Goal: Obtain resource: Obtain resource

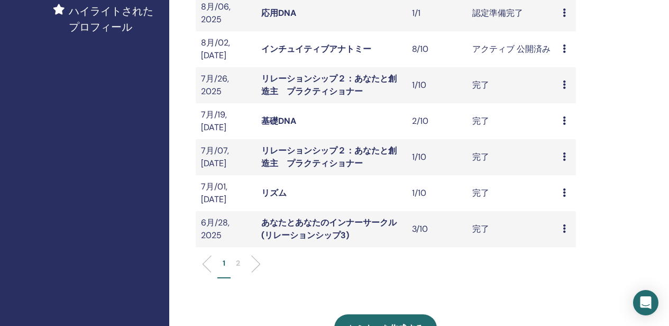
scroll to position [265, 0]
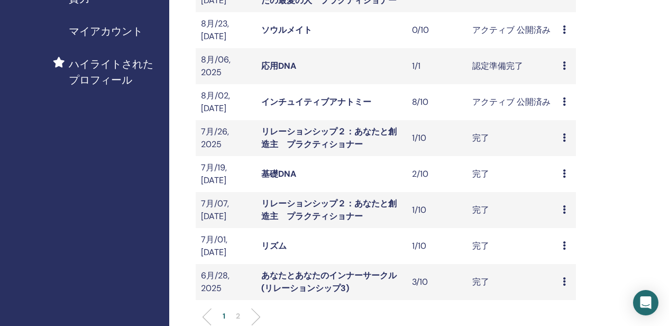
click at [329, 98] on link "インチュイティブアナトミー" at bounding box center [316, 101] width 110 height 11
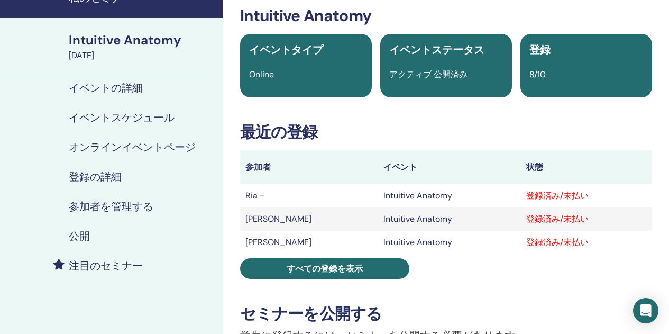
scroll to position [53, 0]
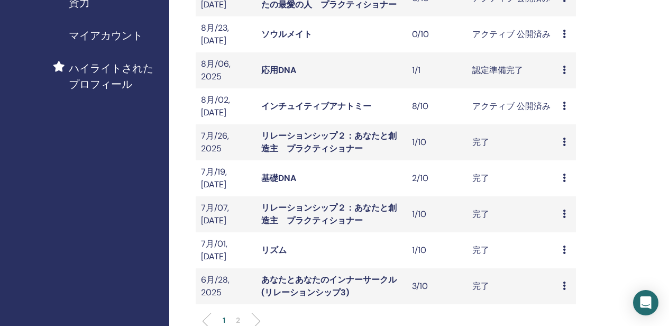
scroll to position [106, 0]
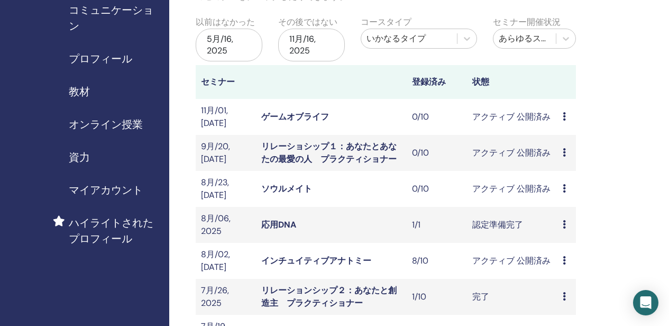
click at [94, 124] on span "オンライン授業" at bounding box center [106, 124] width 74 height 16
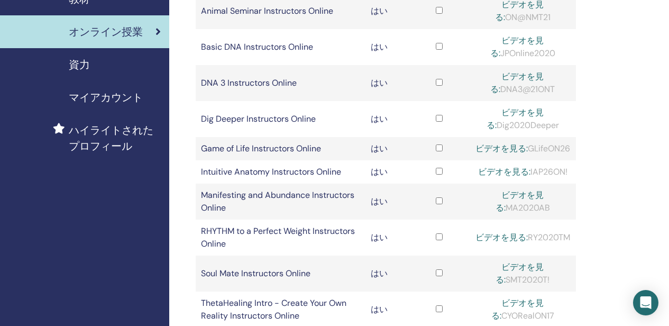
scroll to position [106, 0]
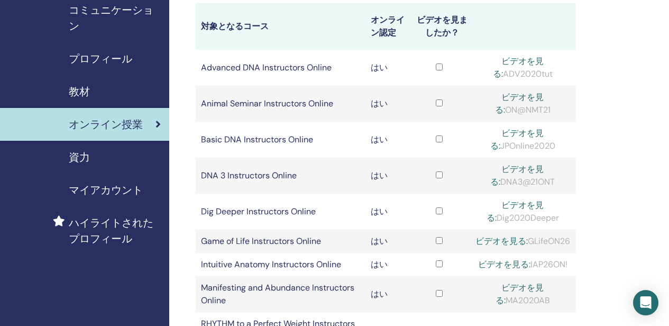
click at [76, 94] on span "教材" at bounding box center [79, 92] width 21 height 16
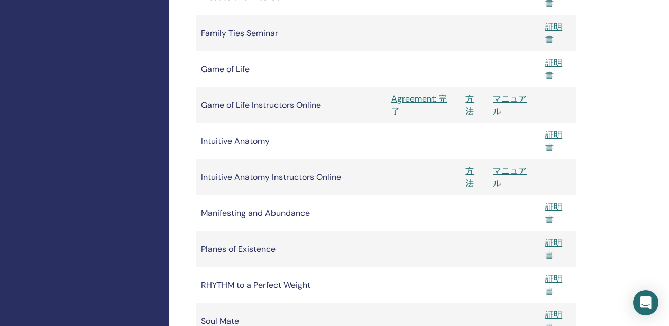
scroll to position [635, 0]
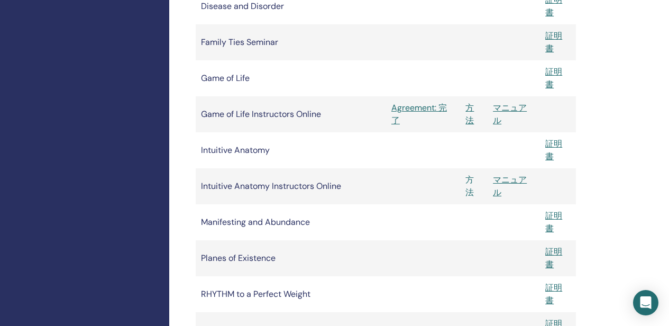
click at [470, 191] on link "方法" at bounding box center [470, 186] width 8 height 24
